Goal: Task Accomplishment & Management: Complete application form

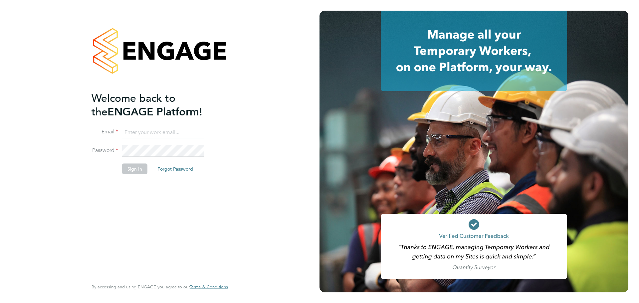
click at [140, 131] on input at bounding box center [163, 133] width 82 height 12
drag, startPoint x: 165, startPoint y: 0, endPoint x: 92, endPoint y: 25, distance: 77.2
click at [92, 25] on div at bounding box center [160, 51] width 136 height 81
click at [162, 132] on input at bounding box center [163, 133] width 82 height 12
type input "[PERSON_NAME][EMAIL_ADDRESS][PERSON_NAME][DOMAIN_NAME]"
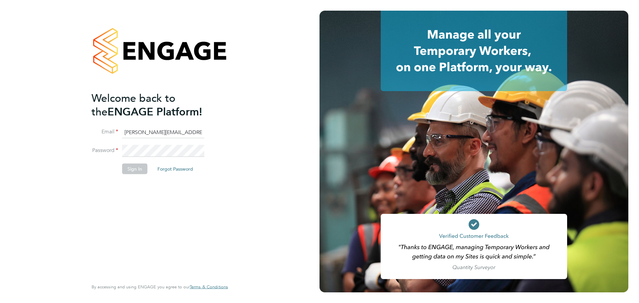
click at [174, 143] on li "Email [PERSON_NAME][EMAIL_ADDRESS][PERSON_NAME][DOMAIN_NAME]" at bounding box center [157, 136] width 130 height 19
click at [122, 165] on button "Sign In" at bounding box center [134, 168] width 25 height 11
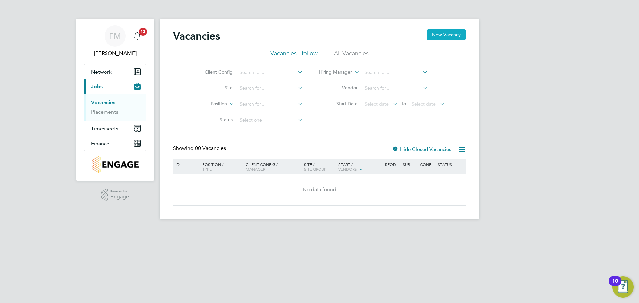
click at [453, 35] on button "New Vacancy" at bounding box center [446, 34] width 39 height 11
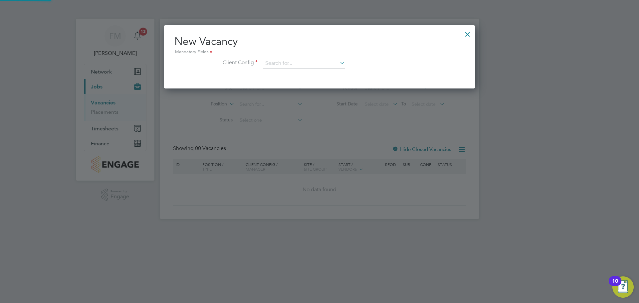
scroll to position [63, 312]
click at [326, 59] on input at bounding box center [304, 64] width 82 height 10
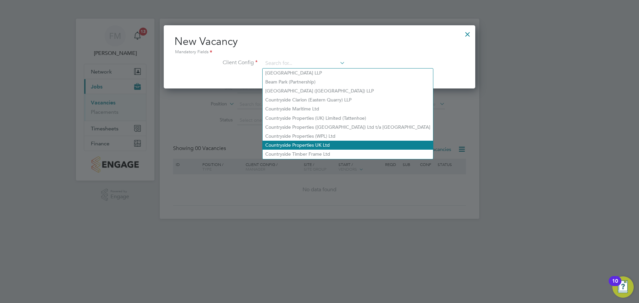
click at [339, 141] on li "Countryside Properties UK Ltd" at bounding box center [348, 145] width 170 height 9
type input "Countryside Properties UK Ltd"
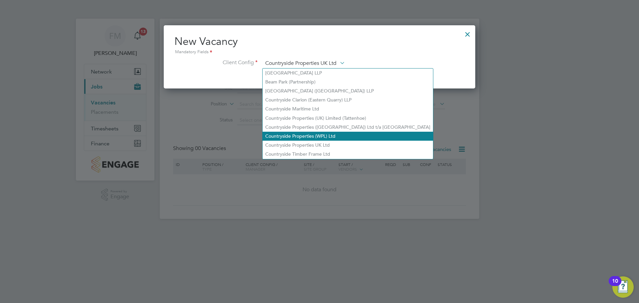
scroll to position [112, 312]
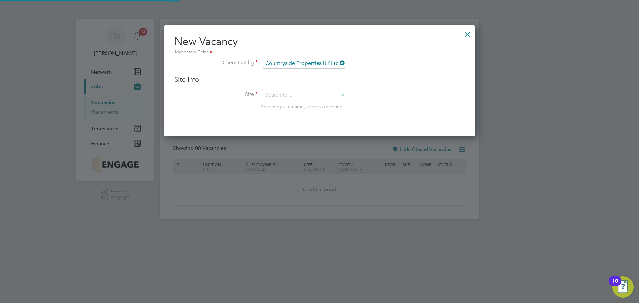
click at [339, 95] on icon at bounding box center [339, 94] width 0 height 9
click at [304, 136] on li "Sher ford Linden Phase 2D" at bounding box center [306, 140] width 87 height 9
type input "Sherford Linden Phase 2D"
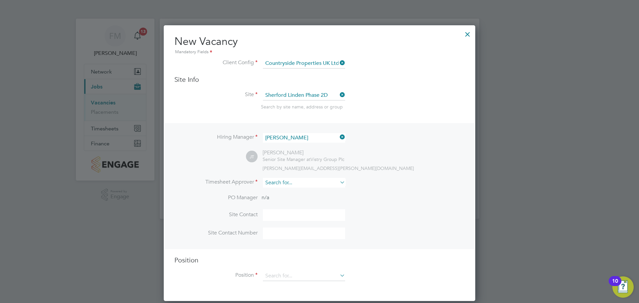
click at [317, 181] on input at bounding box center [304, 183] width 82 height 10
type input "paul a"
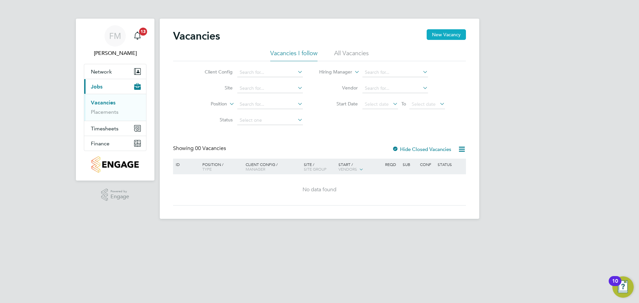
click at [453, 36] on button "New Vacancy" at bounding box center [446, 34] width 39 height 11
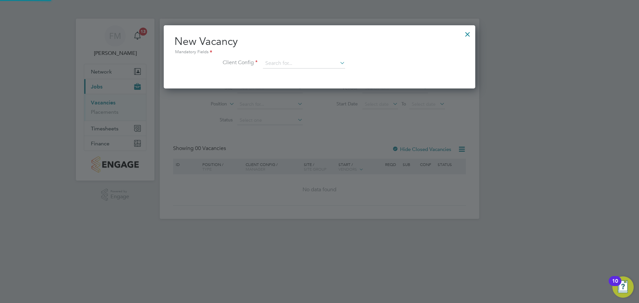
scroll to position [63, 312]
click at [276, 62] on input at bounding box center [304, 64] width 82 height 10
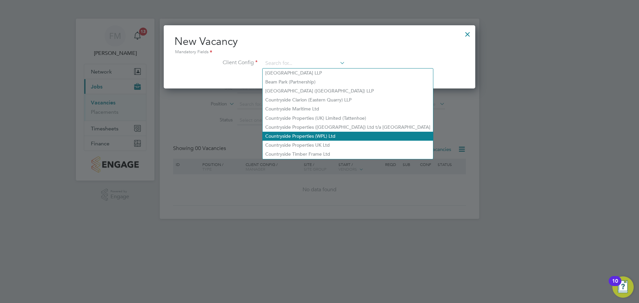
click at [321, 138] on li "Countryside Properties (WPL) Ltd" at bounding box center [348, 136] width 170 height 9
type input "Countryside Properties (WPL) Ltd"
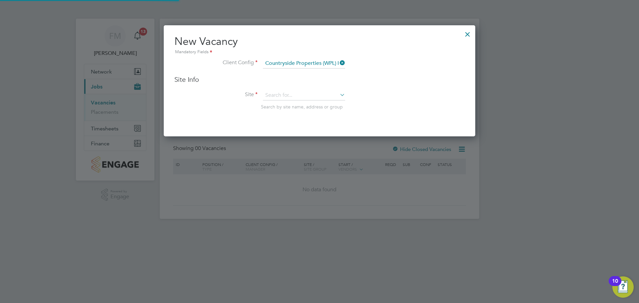
scroll to position [112, 312]
drag, startPoint x: 321, startPoint y: 138, endPoint x: 321, endPoint y: 103, distance: 34.6
click at [322, 135] on div "Vacancies New Vacancy Vacancies I follow All Vacancies Client Config Site Posit…" at bounding box center [320, 119] width 320 height 200
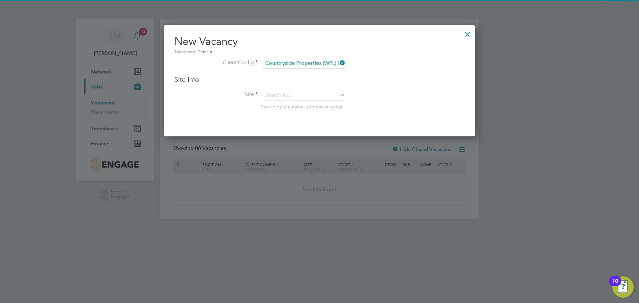
click at [339, 64] on icon at bounding box center [339, 62] width 0 height 9
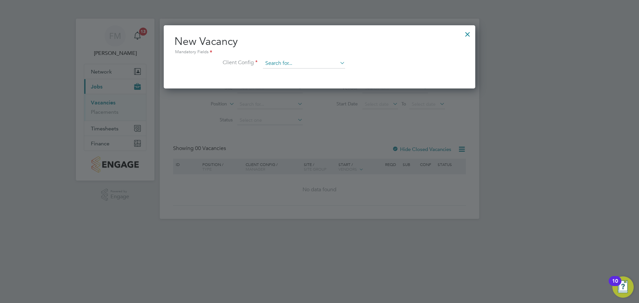
scroll to position [63, 312]
click at [322, 62] on input at bounding box center [304, 64] width 82 height 10
click at [330, 141] on li "Countryside Properties UK Ltd" at bounding box center [348, 145] width 170 height 9
type input "Countryside Properties UK Ltd"
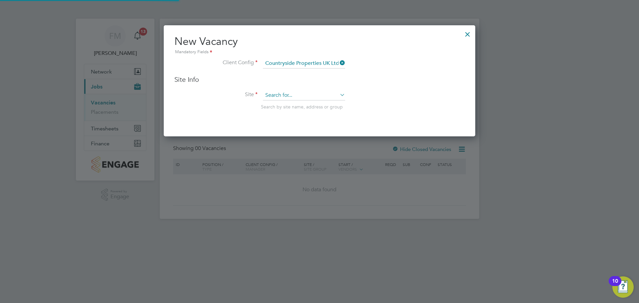
click at [290, 97] on input at bounding box center [304, 96] width 82 height 10
type input "sherford lind"
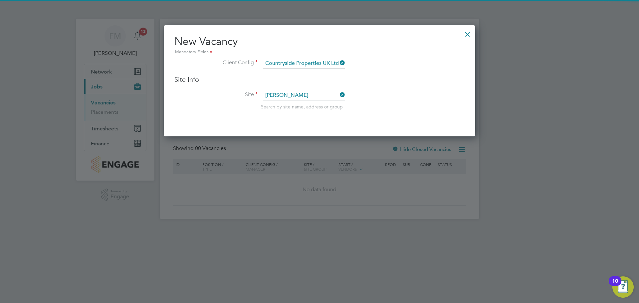
drag, startPoint x: 310, startPoint y: 87, endPoint x: 302, endPoint y: 102, distance: 17.0
click at [308, 90] on div "Site Info Site sherford lind Search by site name, address or group" at bounding box center [319, 99] width 290 height 48
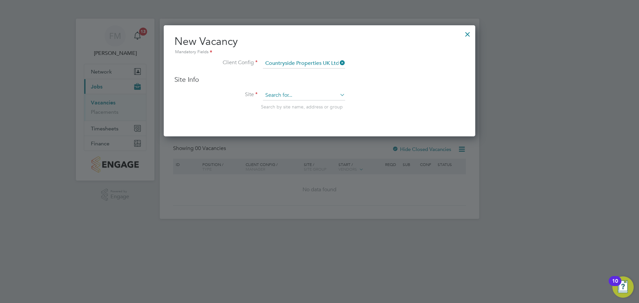
drag, startPoint x: 307, startPoint y: 92, endPoint x: 303, endPoint y: 93, distance: 3.8
click at [306, 92] on input at bounding box center [304, 96] width 82 height 10
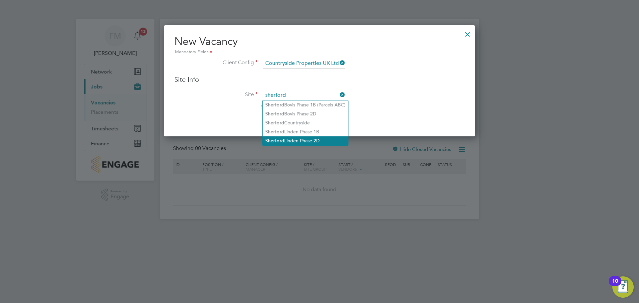
click at [320, 136] on li "Sherford Linden Phase 2D" at bounding box center [306, 140] width 86 height 9
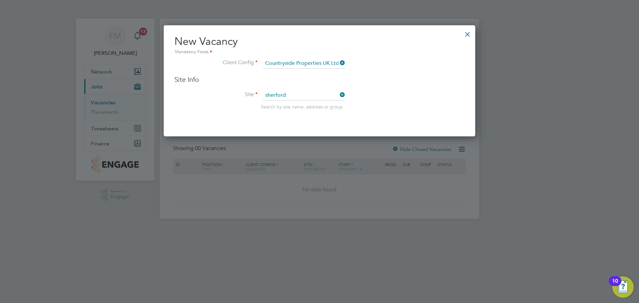
type input "Sherford Linden Phase 2D"
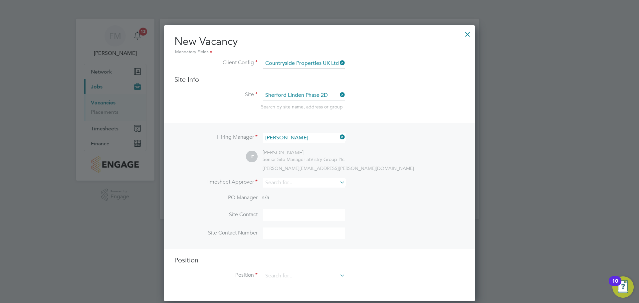
scroll to position [276, 312]
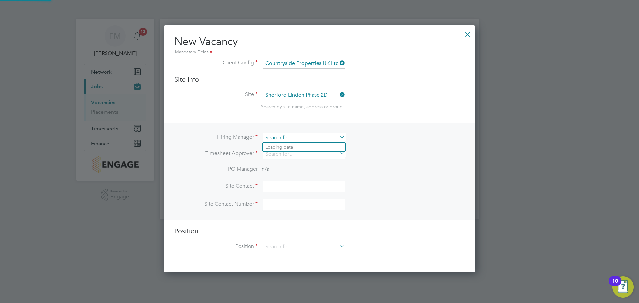
click at [298, 137] on input at bounding box center [304, 138] width 82 height 10
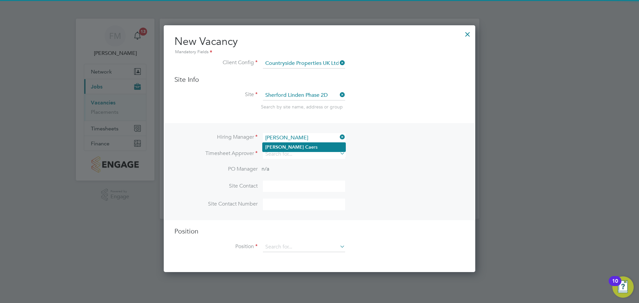
click at [294, 148] on li "Paul Cae rs" at bounding box center [304, 147] width 83 height 9
type input "Paul Caers"
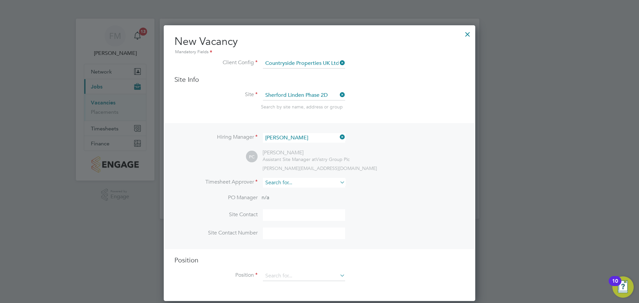
click at [306, 182] on input at bounding box center [304, 183] width 82 height 10
click at [282, 192] on li "Paul Ca ers" at bounding box center [304, 192] width 83 height 9
type input "Paul Caers"
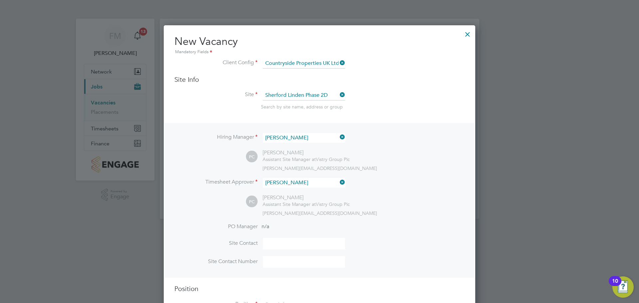
click at [287, 240] on input at bounding box center [304, 244] width 82 height 12
type input "Lee Woodward"
click at [282, 269] on li "Site Contact Number" at bounding box center [319, 265] width 290 height 18
click at [285, 267] on input at bounding box center [304, 262] width 82 height 12
paste input "+447731997322"
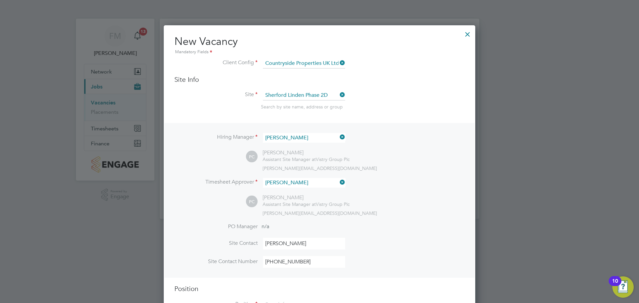
scroll to position [27, 0]
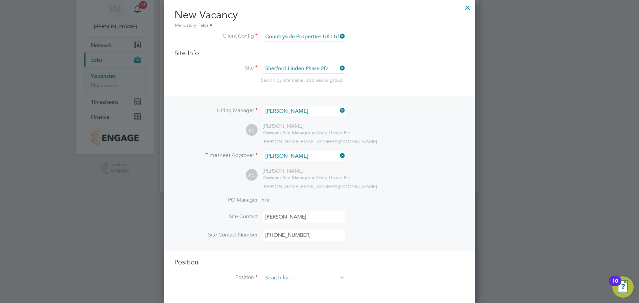
type input "+447731997322"
click at [296, 277] on input at bounding box center [304, 278] width 82 height 10
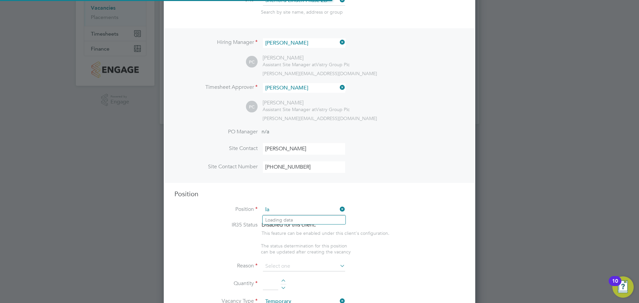
scroll to position [957, 312]
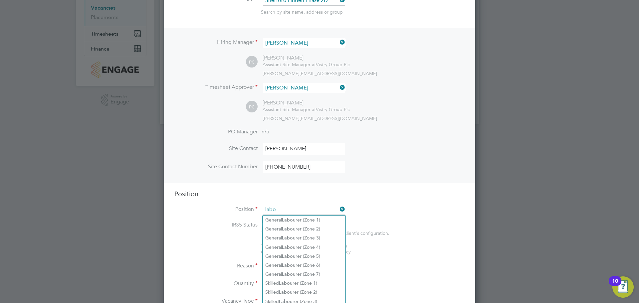
click at [320, 245] on li "General Labo urer (Zone 4)" at bounding box center [304, 247] width 83 height 9
type input "General Labourer (Zone 4)"
type textarea "- General site labouring duties - Supporting the trades on site - Moving materi…"
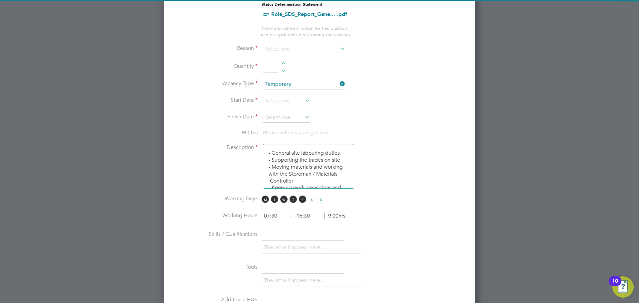
scroll to position [328, 0]
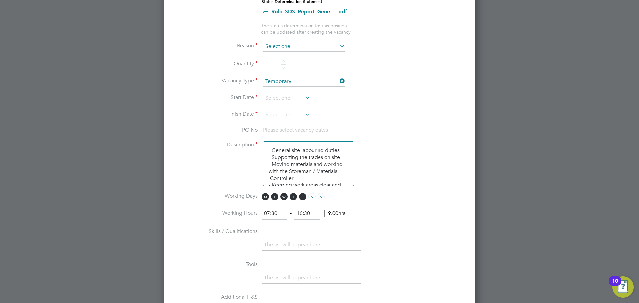
click at [277, 51] on input at bounding box center [304, 47] width 82 height 10
drag, startPoint x: 302, startPoint y: 74, endPoint x: 303, endPoint y: 66, distance: 7.7
click at [301, 74] on li "Extra Work" at bounding box center [304, 73] width 83 height 9
type input "Extra Work"
click at [285, 61] on div at bounding box center [284, 62] width 6 height 5
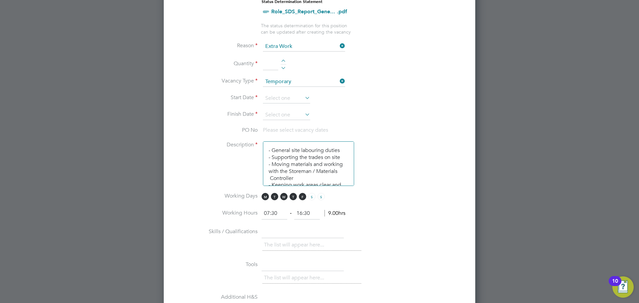
type input "1"
click at [285, 96] on input at bounding box center [286, 99] width 47 height 10
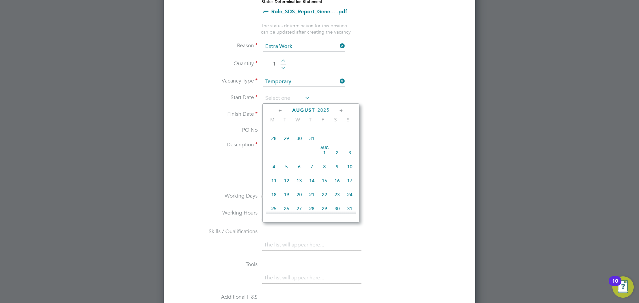
scroll to position [135, 0]
click at [273, 199] on span "18" at bounding box center [274, 196] width 13 height 13
type input "18 Aug 2025"
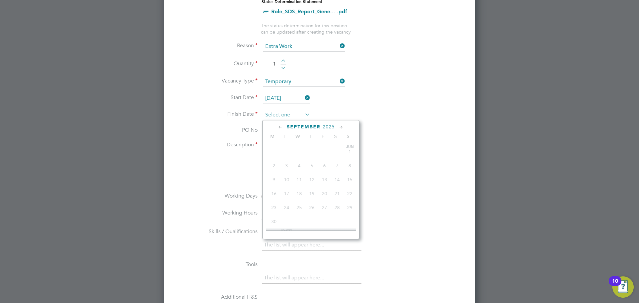
click at [298, 117] on input at bounding box center [286, 115] width 47 height 10
click at [324, 177] on span "5" at bounding box center [324, 174] width 13 height 13
type input "05 Sep 2025"
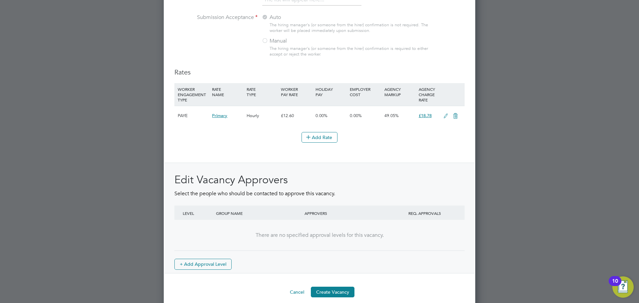
scroll to position [727, 0]
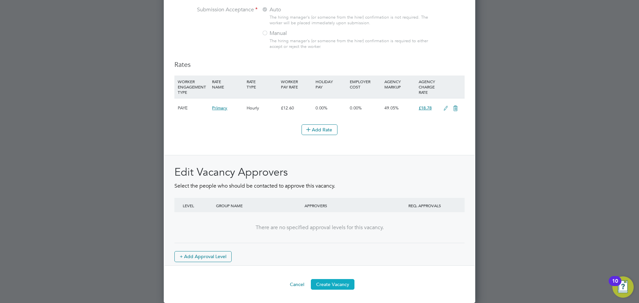
click at [343, 284] on button "Create Vacancy" at bounding box center [333, 284] width 44 height 11
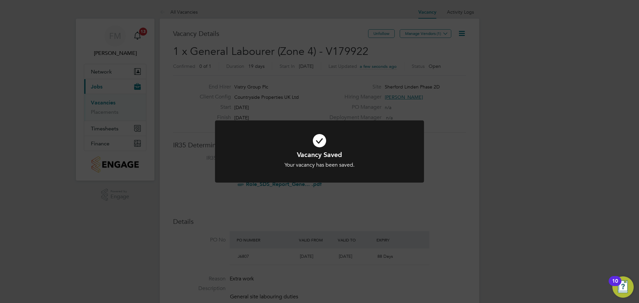
click at [417, 42] on div "Vacancy Saved Your vacancy has been saved. Cancel Okay" at bounding box center [319, 151] width 639 height 303
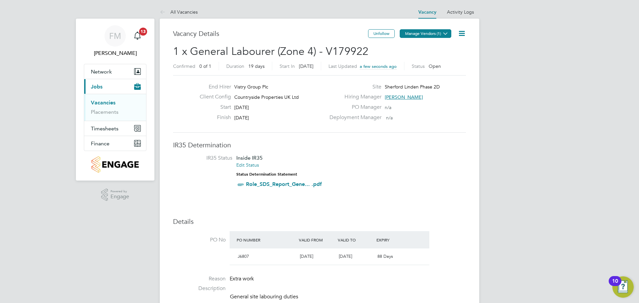
click at [405, 36] on button "Manage Vendors (1)" at bounding box center [426, 33] width 52 height 9
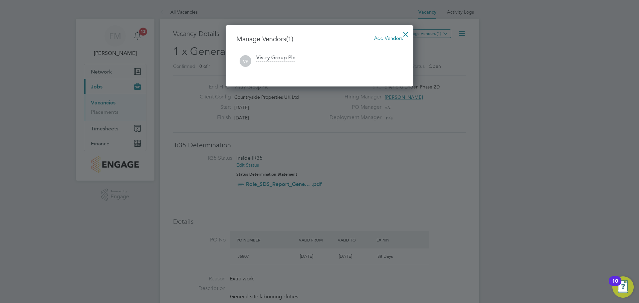
click at [394, 38] on span "Add Vendors" at bounding box center [388, 38] width 29 height 6
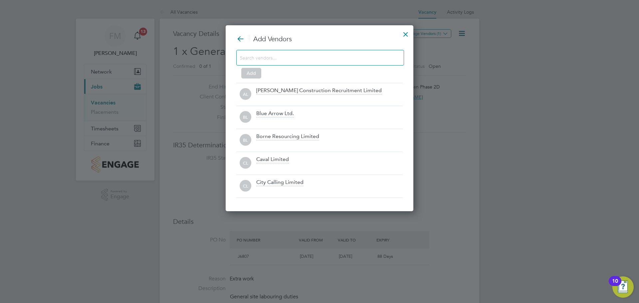
click at [379, 53] on div at bounding box center [320, 58] width 168 height 16
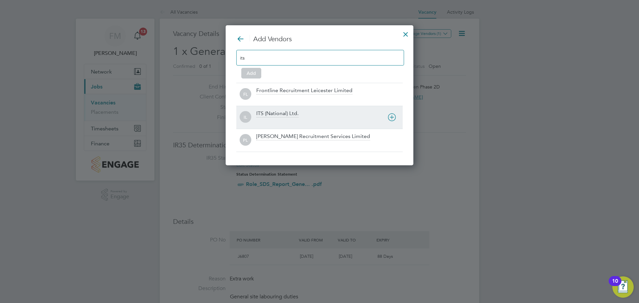
type input "its"
click at [327, 113] on div "ITS (National) Ltd." at bounding box center [329, 117] width 146 height 15
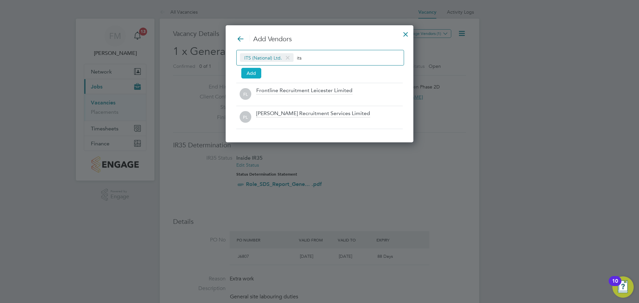
click at [253, 73] on button "Add" at bounding box center [251, 73] width 20 height 11
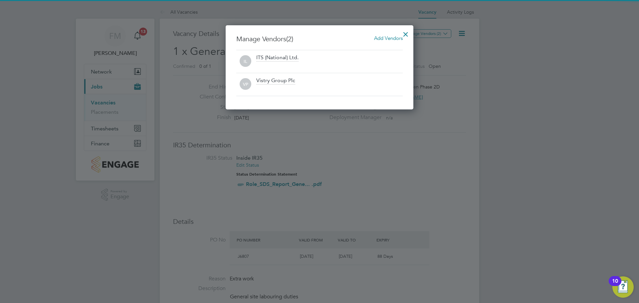
click at [553, 81] on div at bounding box center [319, 151] width 639 height 303
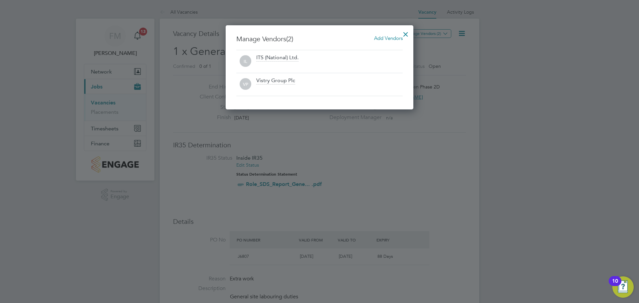
click at [409, 34] on div at bounding box center [406, 33] width 12 height 12
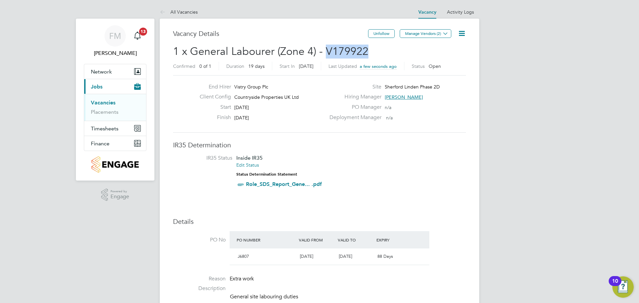
drag, startPoint x: 325, startPoint y: 50, endPoint x: 368, endPoint y: 50, distance: 42.9
click at [368, 50] on h2 "1 x General Labourer (Zone 4) - V179922 Confirmed 0 of 1 Duration 19 days Start…" at bounding box center [319, 59] width 293 height 28
copy span "V179922"
